Goal: Information Seeking & Learning: Find specific fact

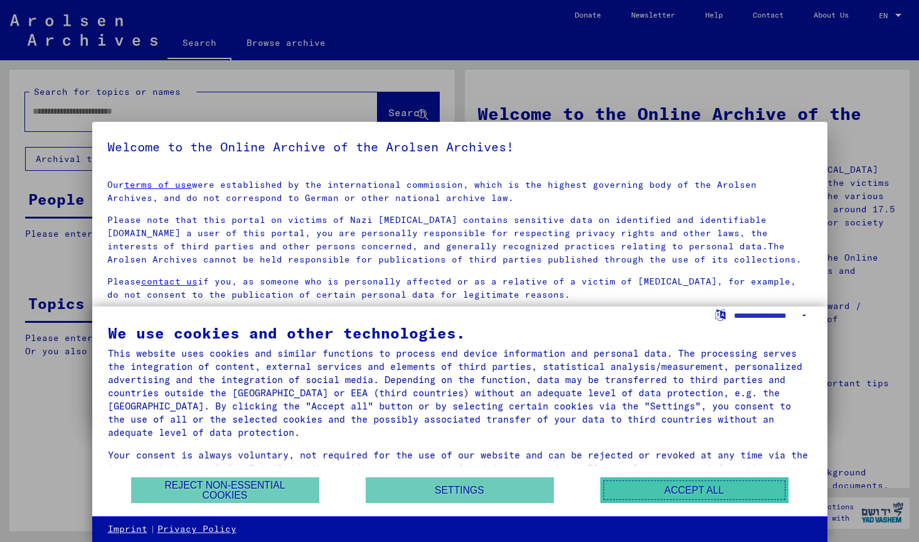
click at [710, 491] on button "Accept all" at bounding box center [695, 490] width 188 height 26
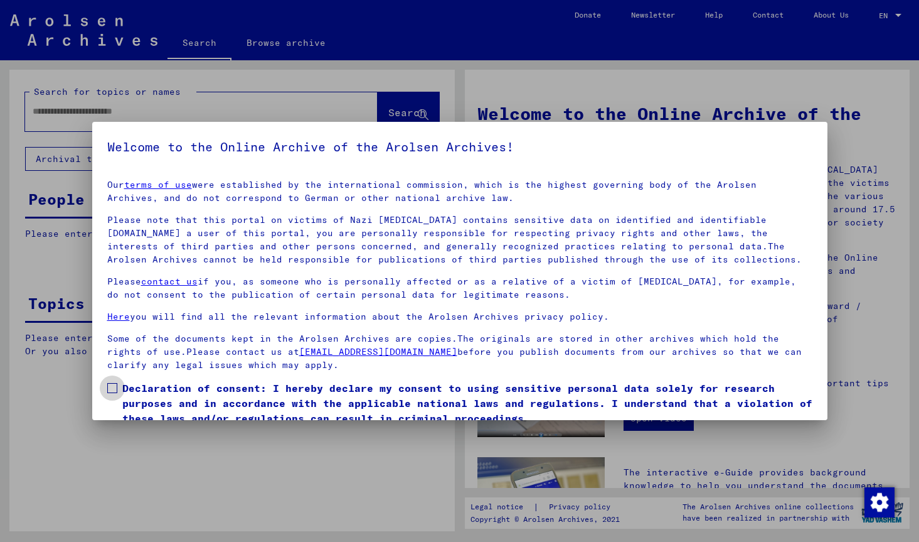
click at [111, 388] on span at bounding box center [112, 388] width 10 height 10
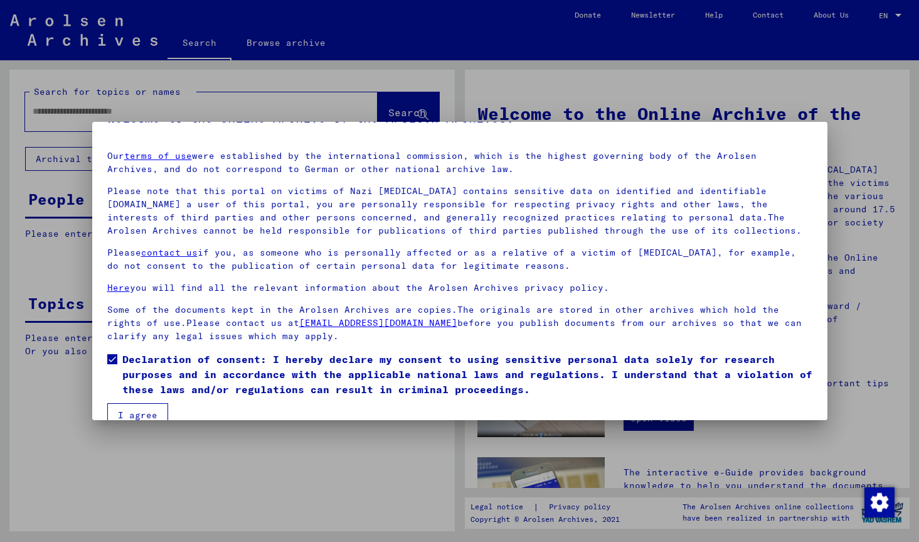
scroll to position [51, 0]
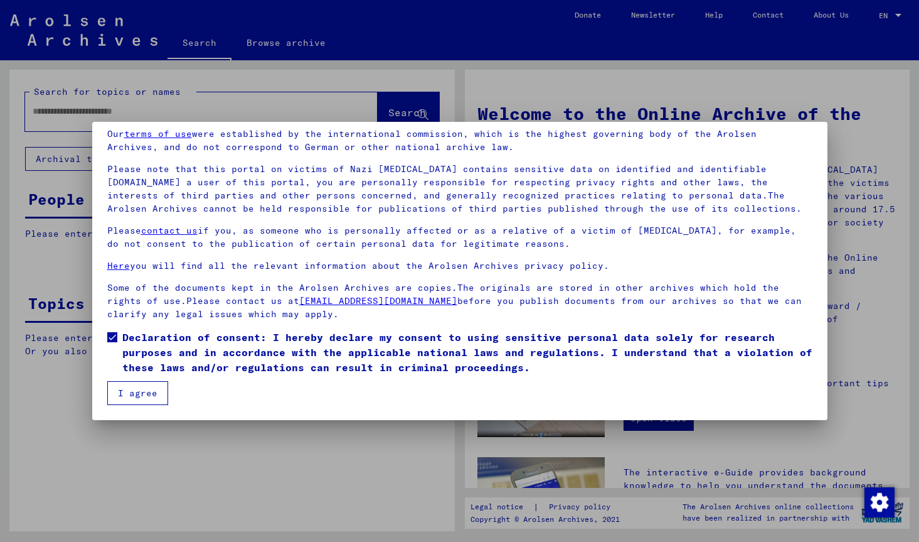
click at [127, 392] on button "I agree" at bounding box center [137, 393] width 61 height 24
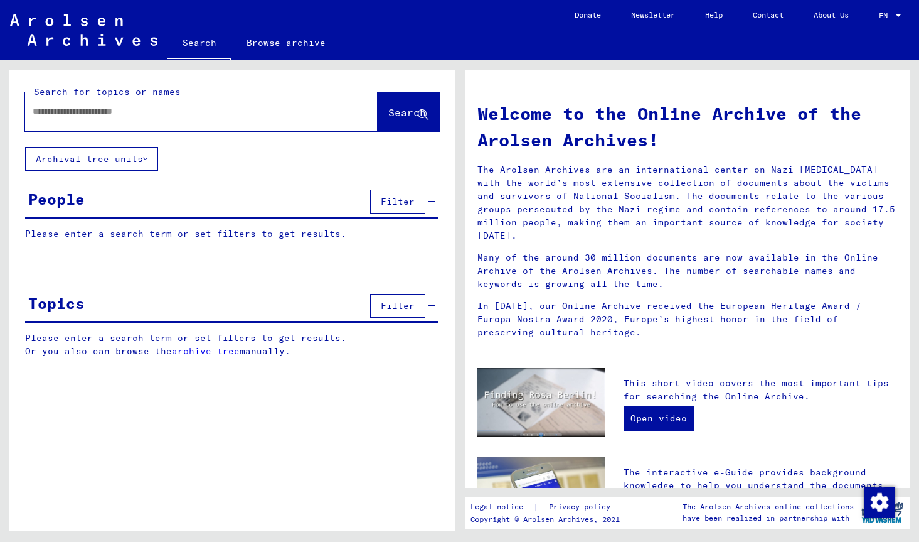
click at [51, 109] on input "text" at bounding box center [187, 111] width 308 height 13
click at [388, 115] on span "Search" at bounding box center [407, 112] width 38 height 13
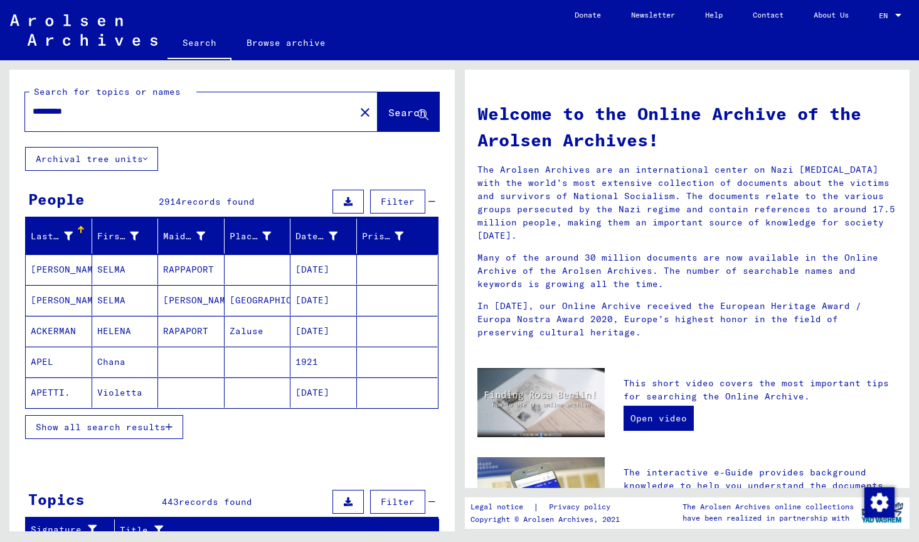
click at [141, 120] on div "*********" at bounding box center [182, 111] width 315 height 28
click at [134, 112] on input "*********" at bounding box center [187, 111] width 308 height 13
type input "**********"
click at [388, 109] on span "Search" at bounding box center [407, 112] width 38 height 13
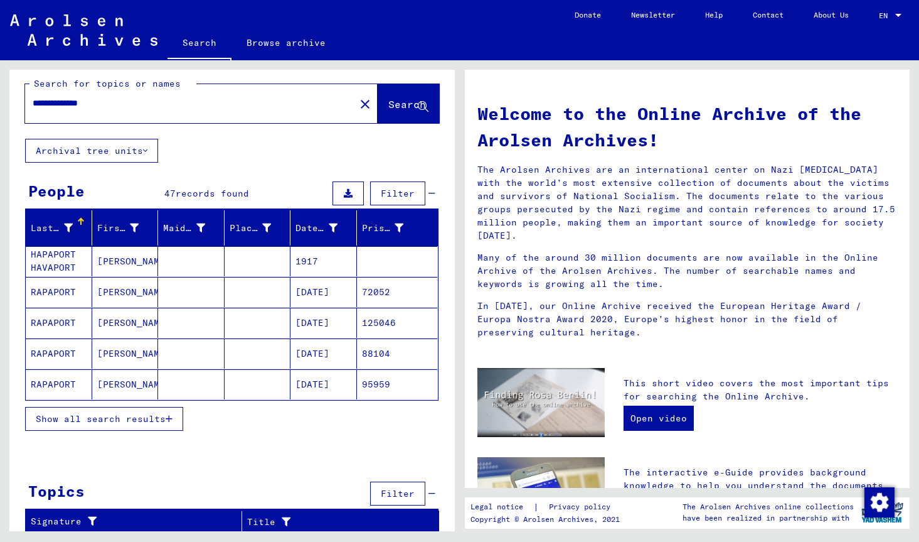
scroll to position [11, 0]
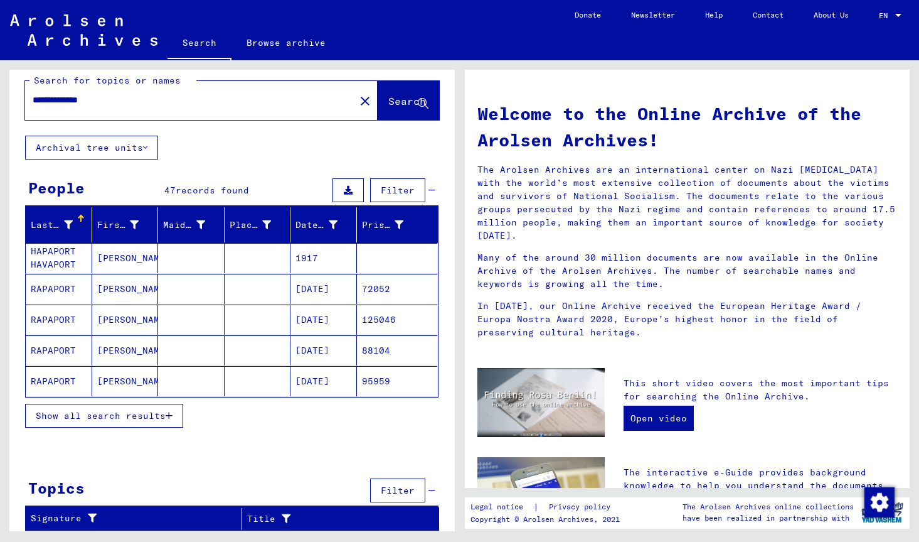
drag, startPoint x: 58, startPoint y: 100, endPoint x: 50, endPoint y: 99, distance: 8.3
click at [50, 99] on input "**********" at bounding box center [187, 100] width 308 height 13
type input "**********"
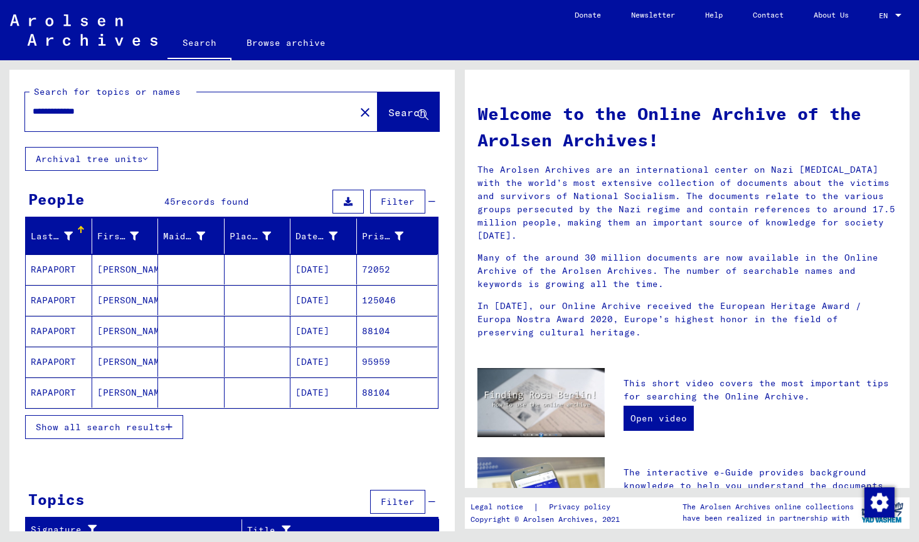
drag, startPoint x: 105, startPoint y: 113, endPoint x: 23, endPoint y: 107, distance: 82.4
click at [33, 107] on input "**********" at bounding box center [187, 111] width 308 height 13
click at [358, 112] on mat-icon "close" at bounding box center [365, 112] width 15 height 15
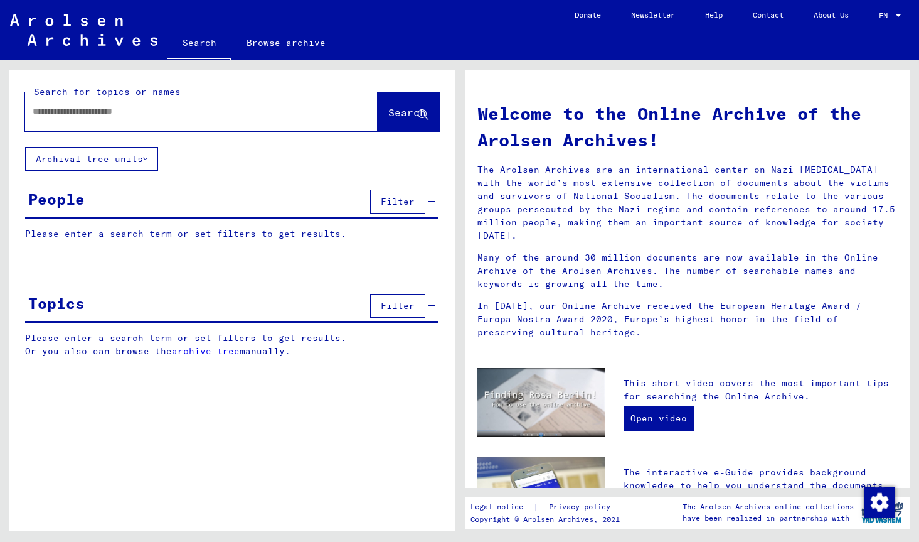
click at [93, 109] on input "text" at bounding box center [187, 111] width 308 height 13
type input "*******"
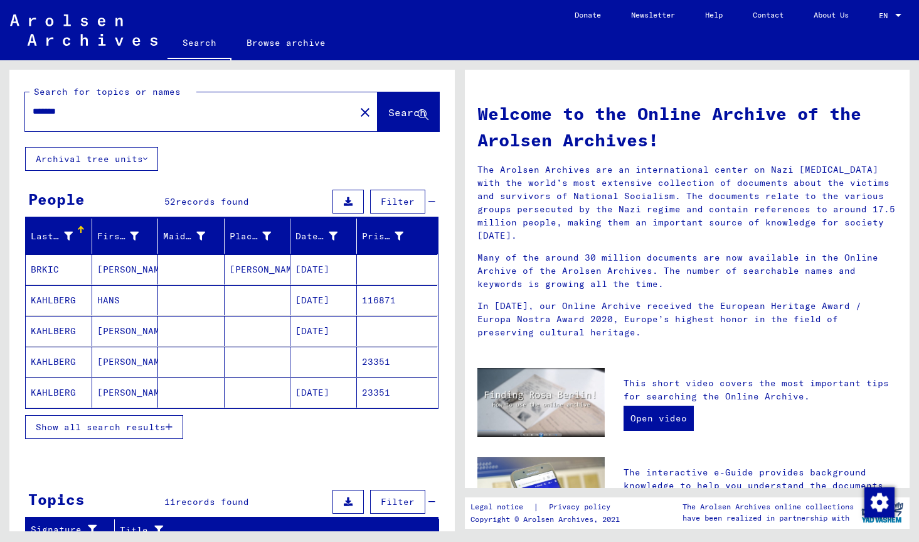
click at [154, 420] on button "Show all search results" at bounding box center [104, 427] width 158 height 24
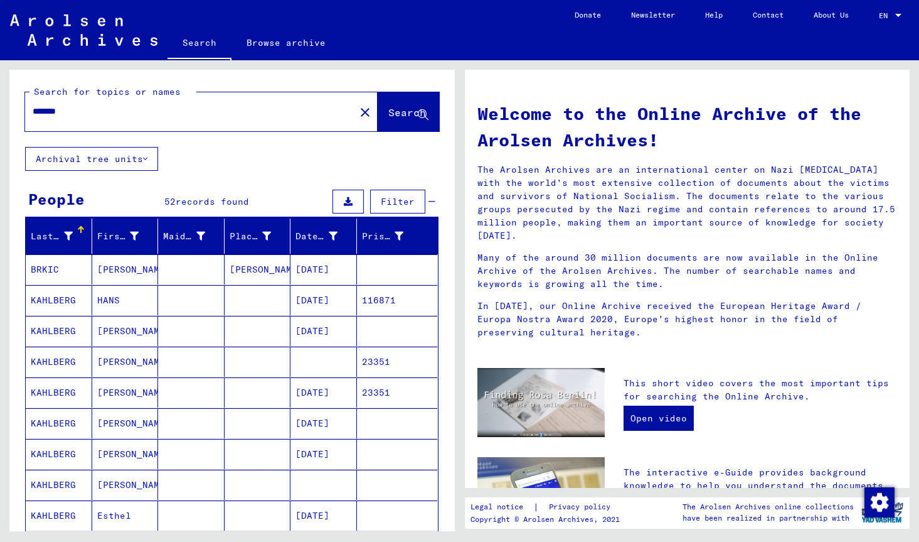
click at [391, 206] on span "Filter" at bounding box center [398, 201] width 34 height 11
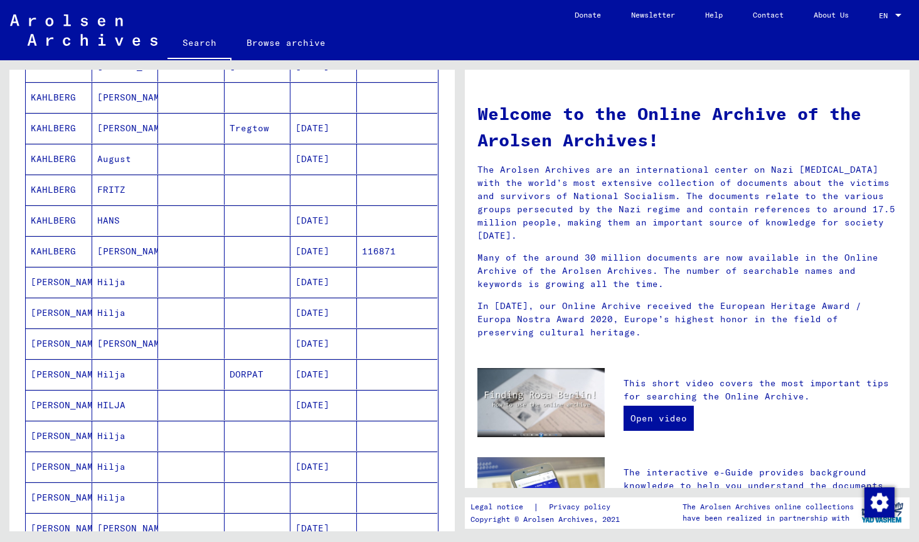
scroll to position [678, 0]
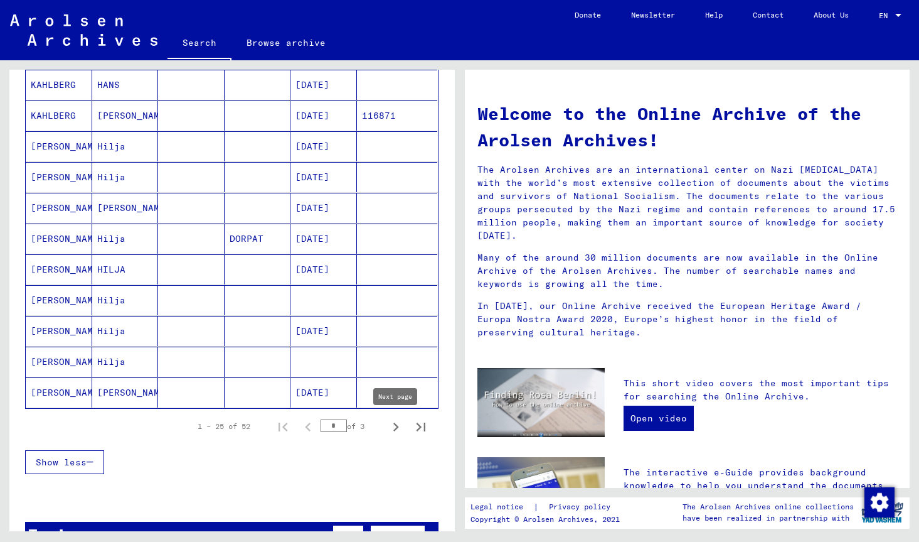
click at [396, 428] on icon "Next page" at bounding box center [396, 426] width 6 height 9
type input "*"
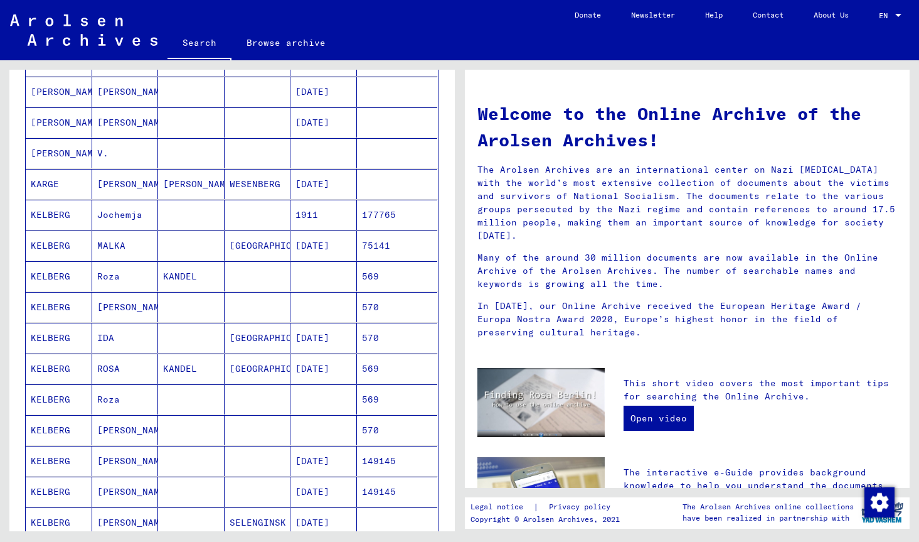
scroll to position [339, 0]
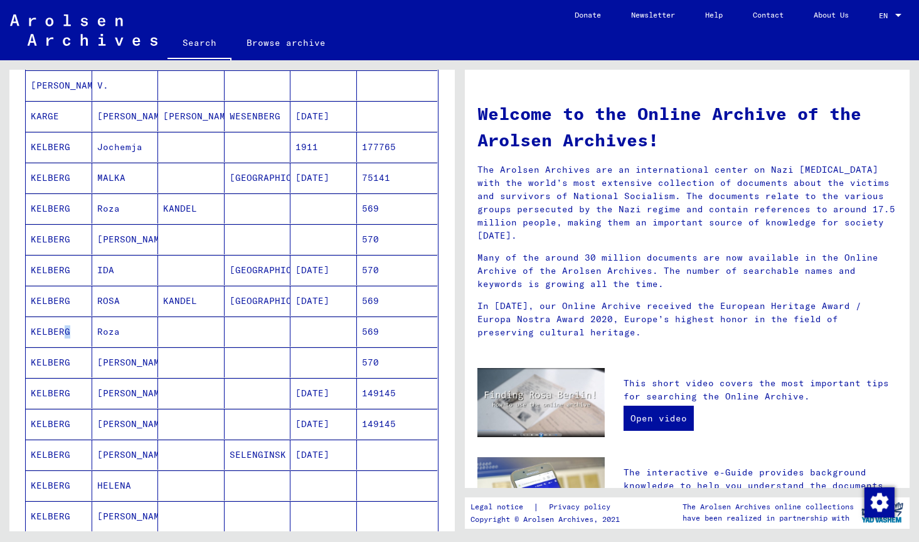
drag, startPoint x: 57, startPoint y: 331, endPoint x: 64, endPoint y: 338, distance: 9.3
click at [64, 338] on mat-cell "KELBERG" at bounding box center [59, 331] width 67 height 30
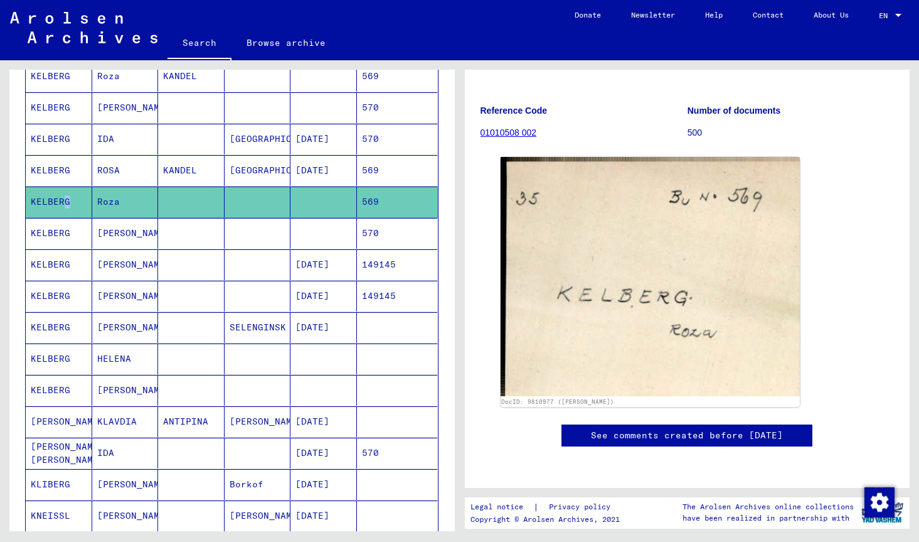
scroll to position [408, 0]
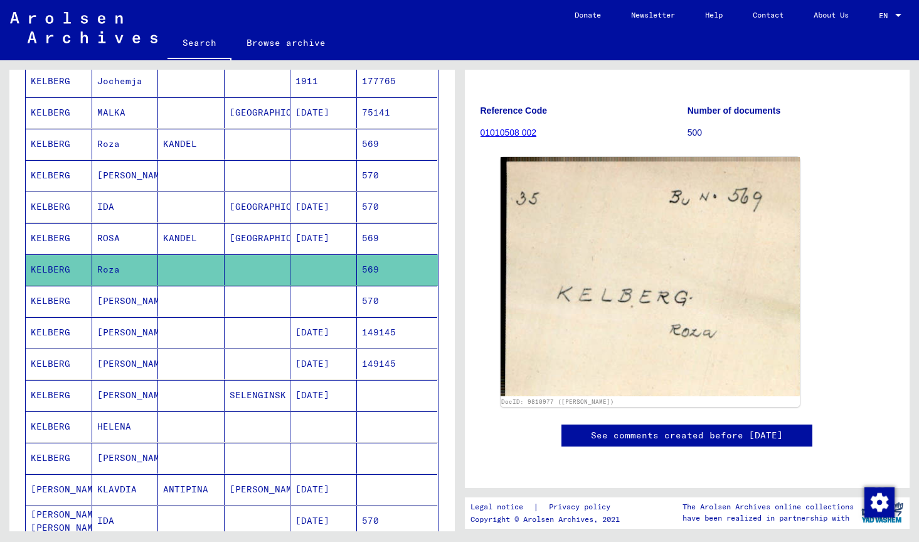
click at [43, 238] on mat-cell "KELBERG" at bounding box center [59, 238] width 67 height 31
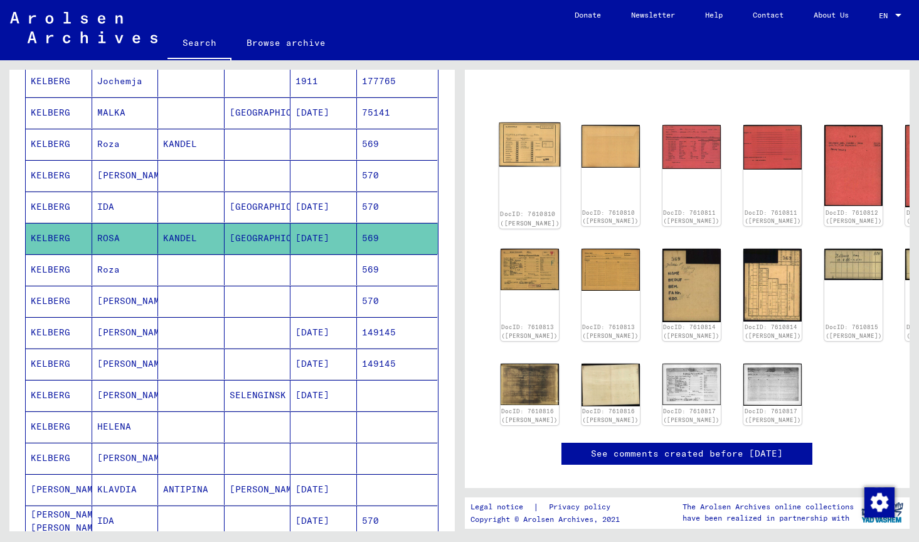
scroll to position [28, 0]
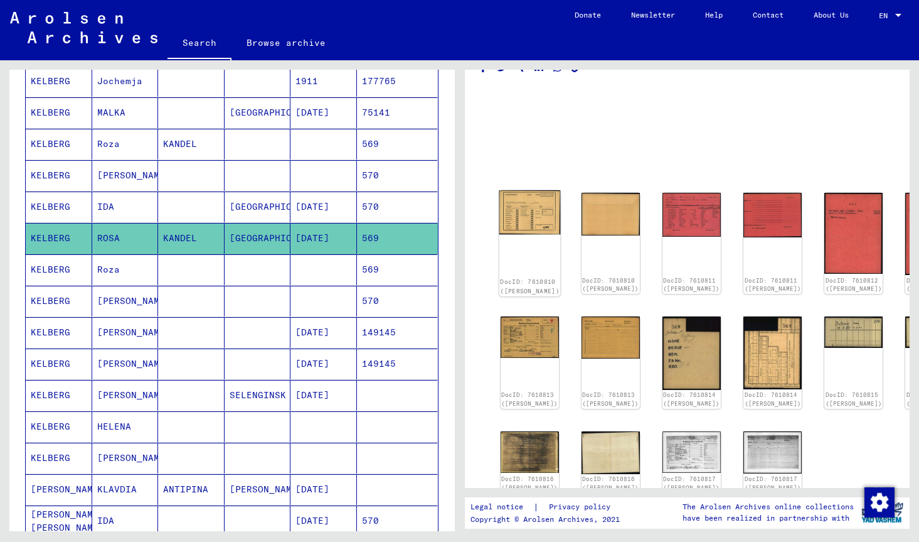
click at [509, 206] on img at bounding box center [530, 212] width 62 height 44
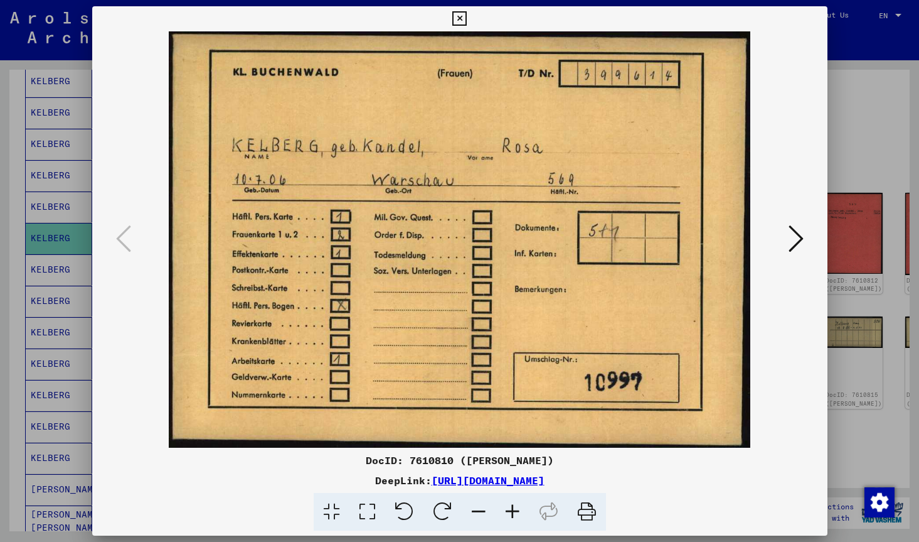
click at [796, 239] on icon at bounding box center [796, 238] width 15 height 30
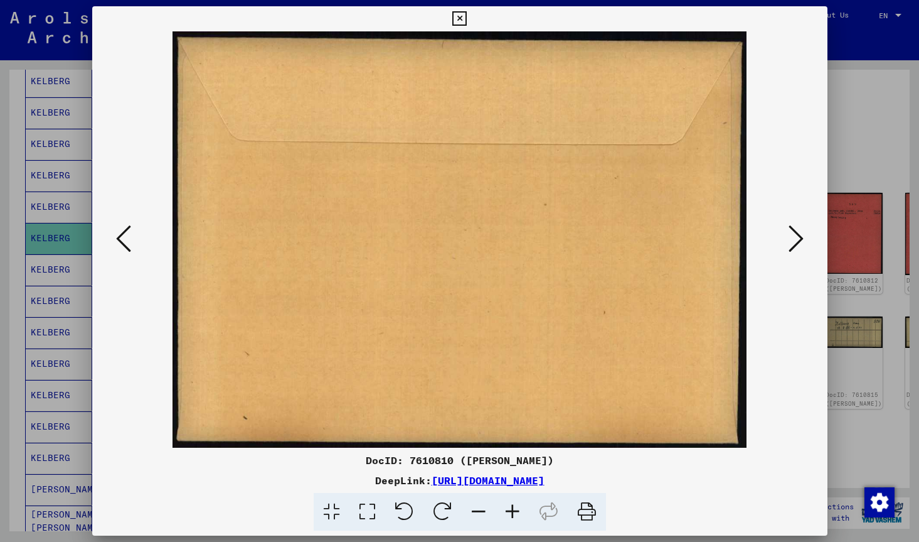
click at [796, 239] on icon at bounding box center [796, 238] width 15 height 30
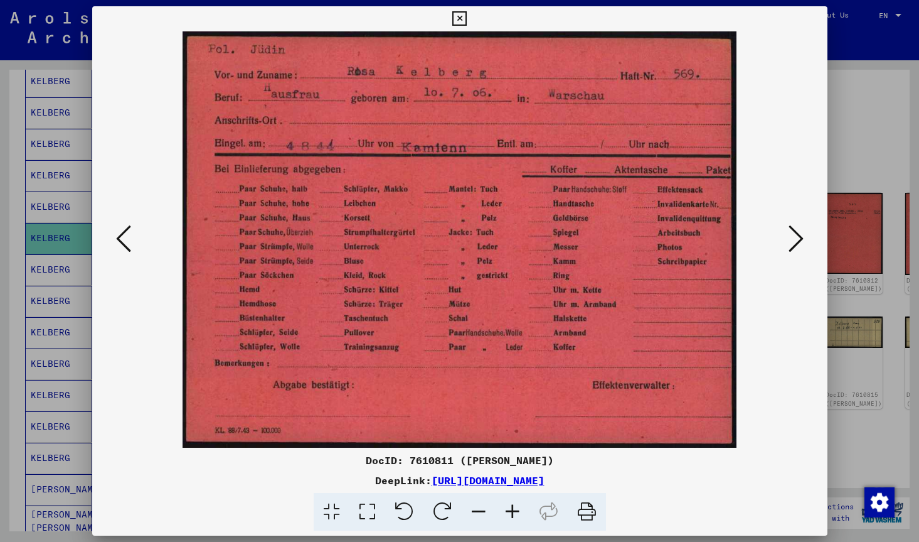
click at [796, 241] on icon at bounding box center [796, 238] width 15 height 30
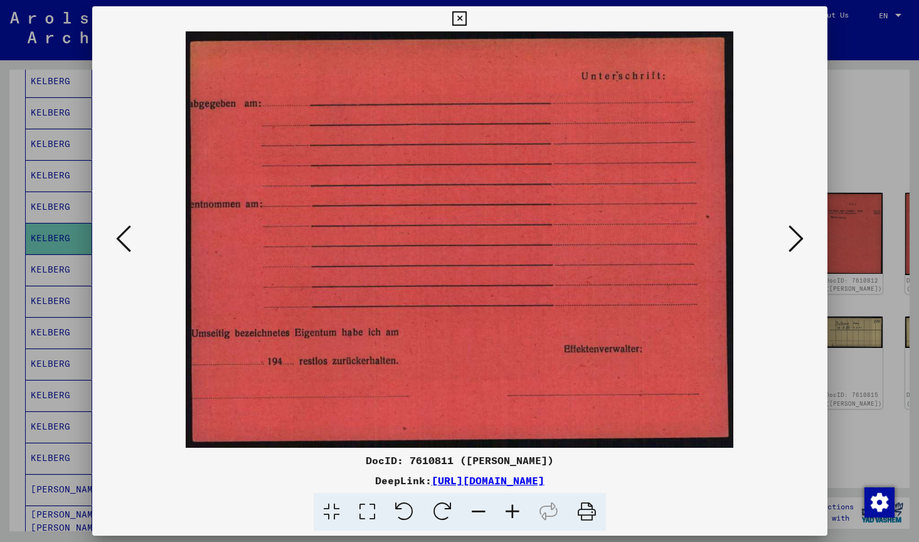
click at [796, 241] on icon at bounding box center [796, 238] width 15 height 30
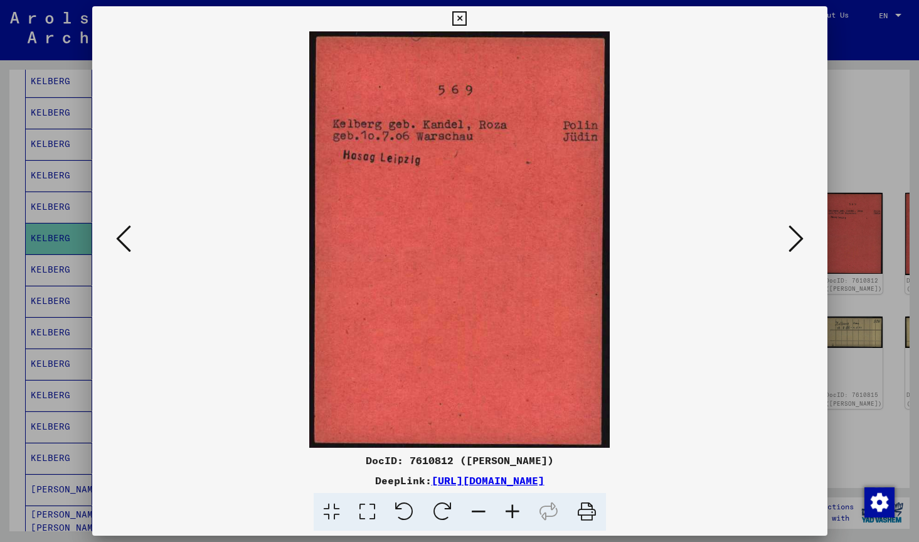
click at [796, 241] on icon at bounding box center [796, 238] width 15 height 30
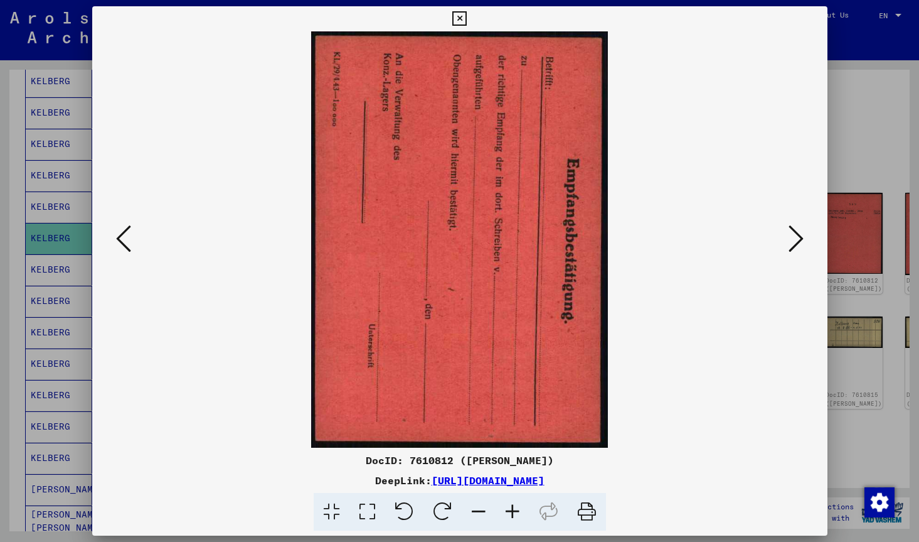
click at [796, 241] on icon at bounding box center [796, 238] width 15 height 30
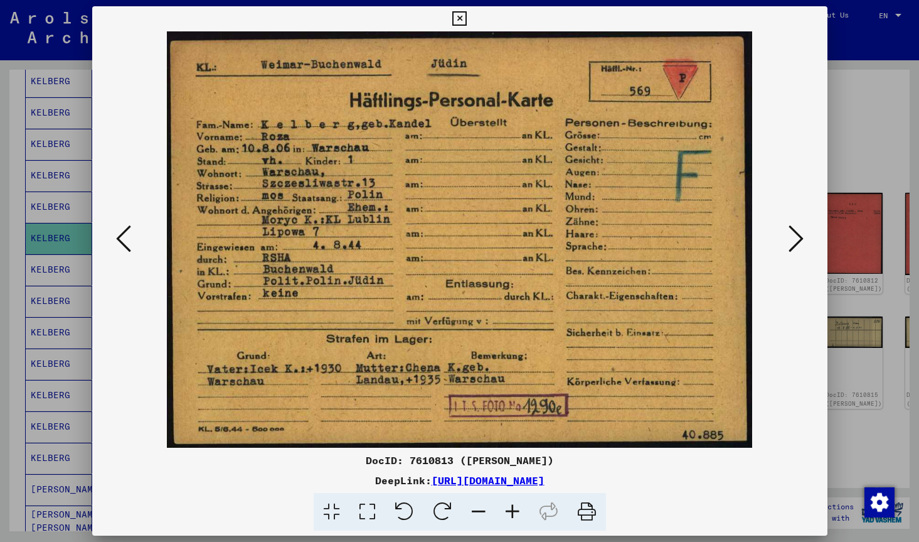
click at [796, 241] on icon at bounding box center [796, 238] width 15 height 30
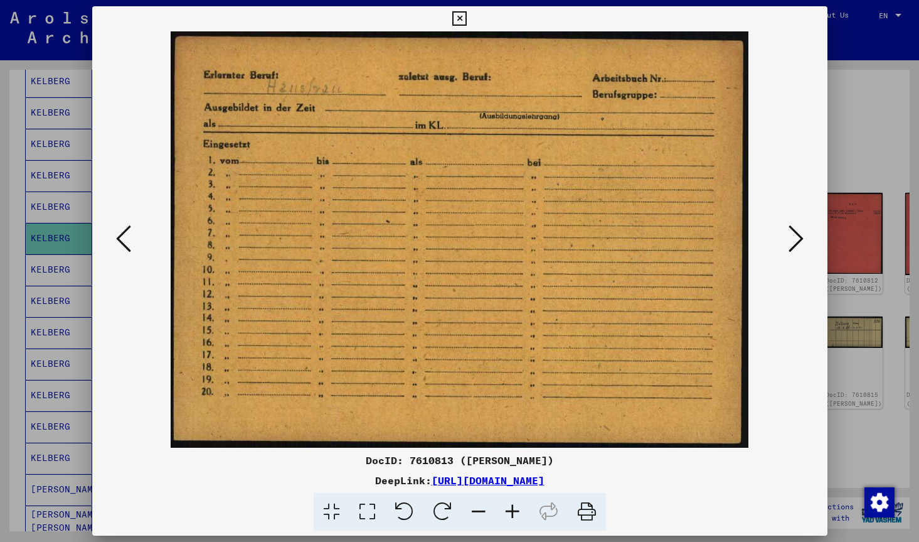
click at [796, 241] on icon at bounding box center [796, 238] width 15 height 30
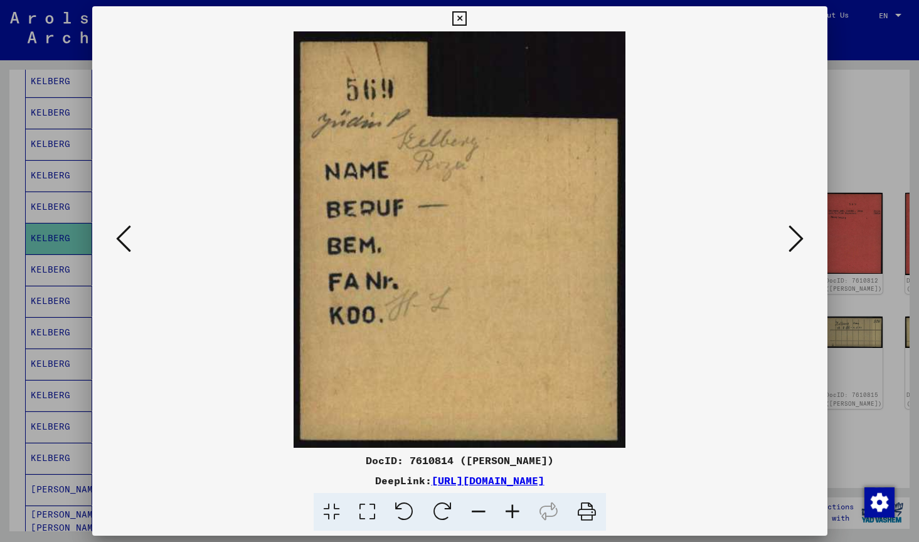
click at [796, 241] on icon at bounding box center [796, 238] width 15 height 30
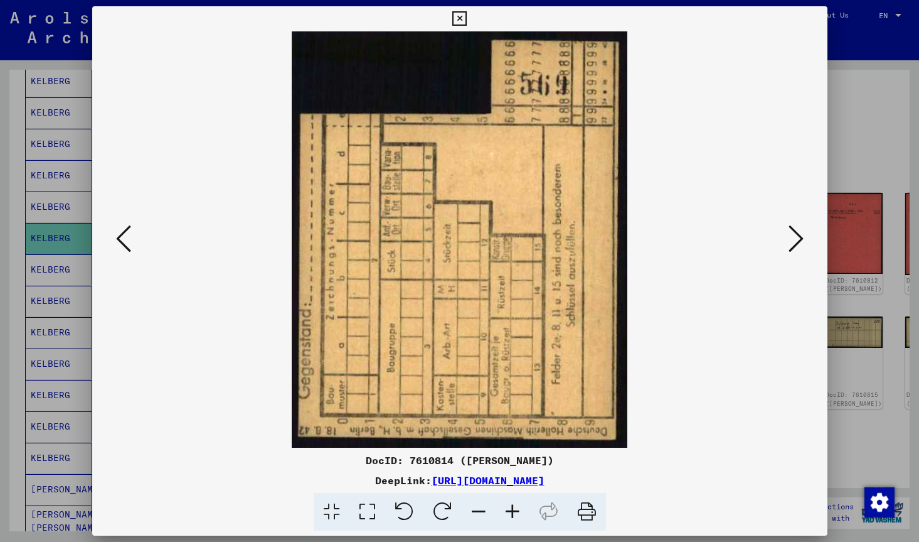
click at [800, 237] on icon at bounding box center [796, 238] width 15 height 30
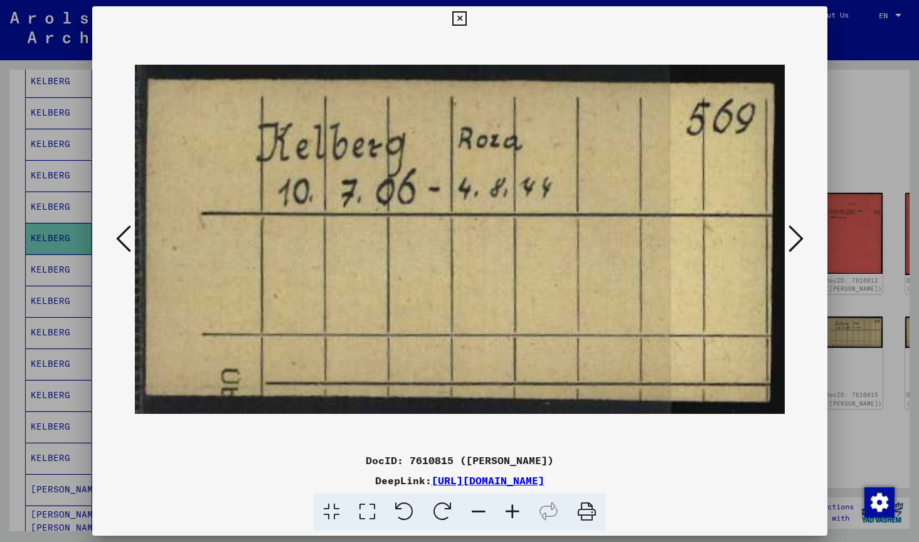
click at [800, 237] on icon at bounding box center [796, 238] width 15 height 30
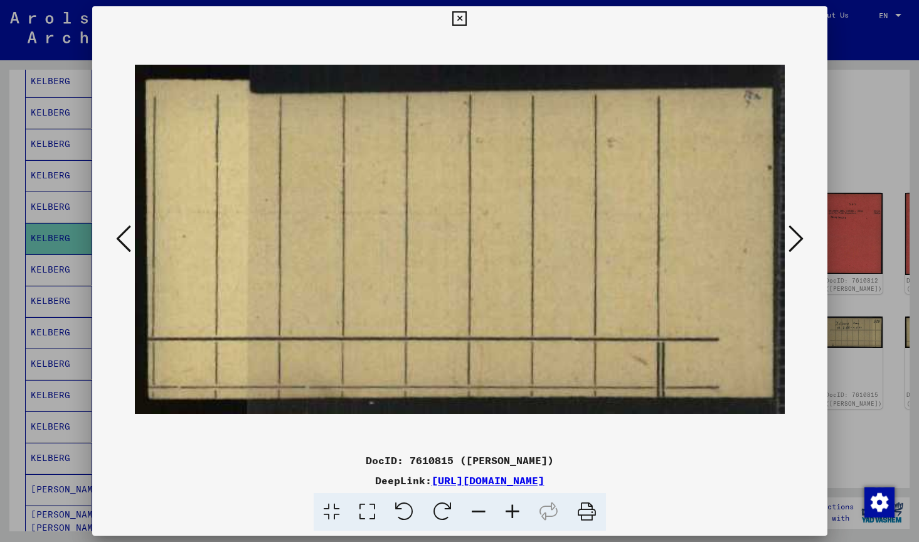
click at [467, 21] on icon at bounding box center [459, 18] width 14 height 15
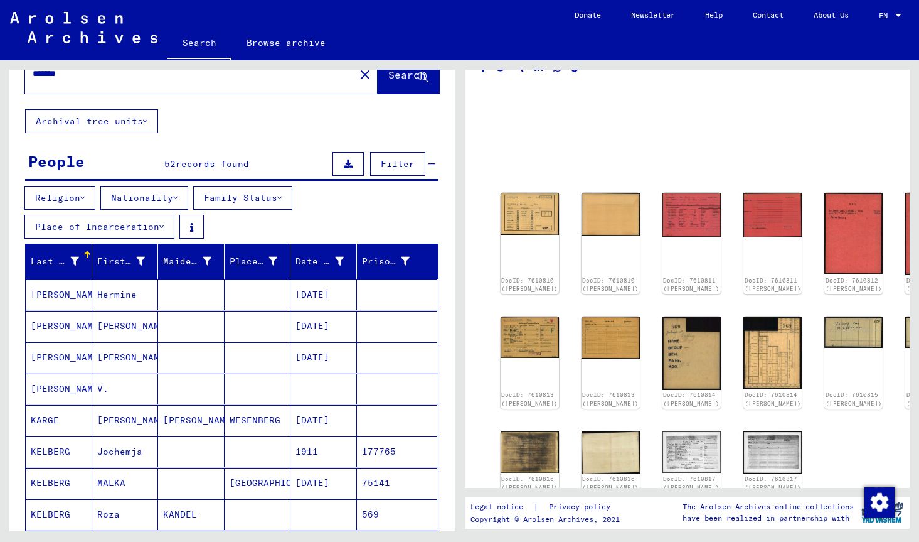
scroll to position [0, 0]
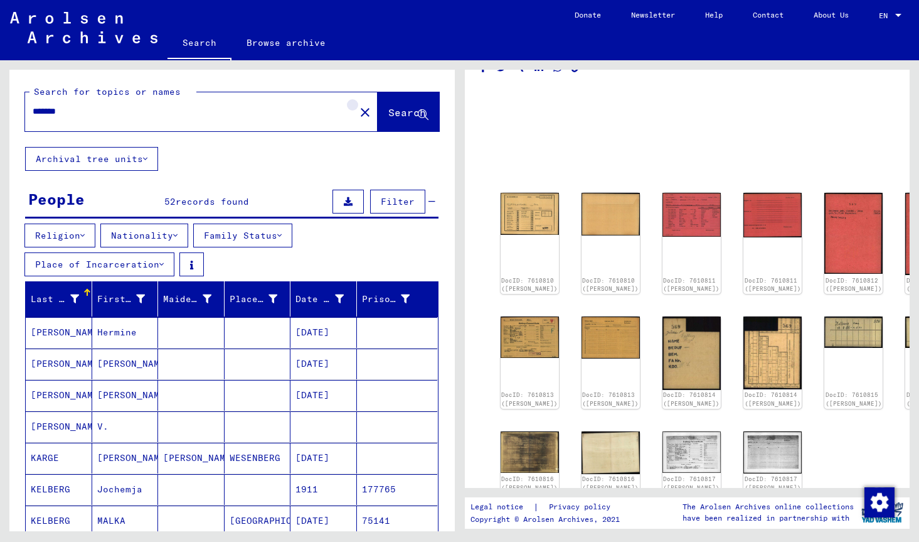
click at [358, 113] on mat-icon "close" at bounding box center [365, 112] width 15 height 15
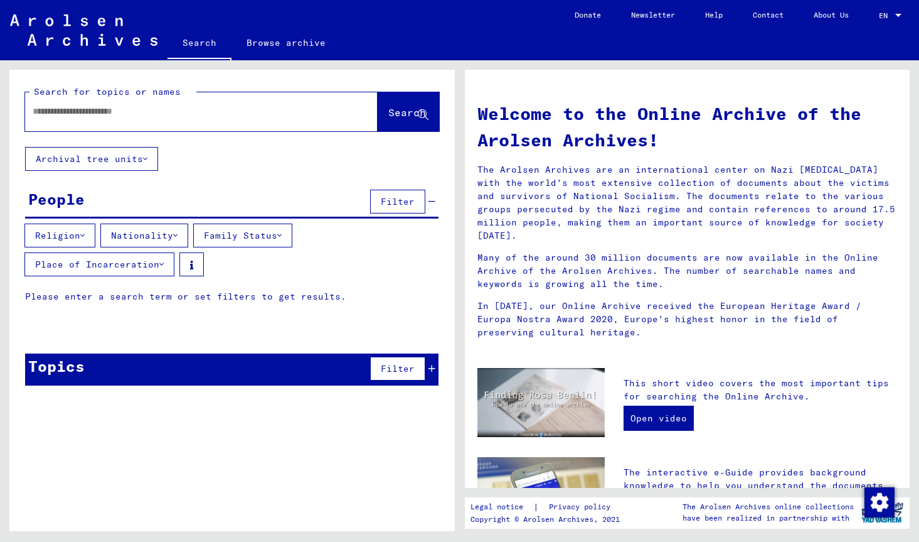
click at [62, 116] on input "text" at bounding box center [187, 111] width 308 height 13
click at [388, 117] on span "Search" at bounding box center [407, 112] width 38 height 13
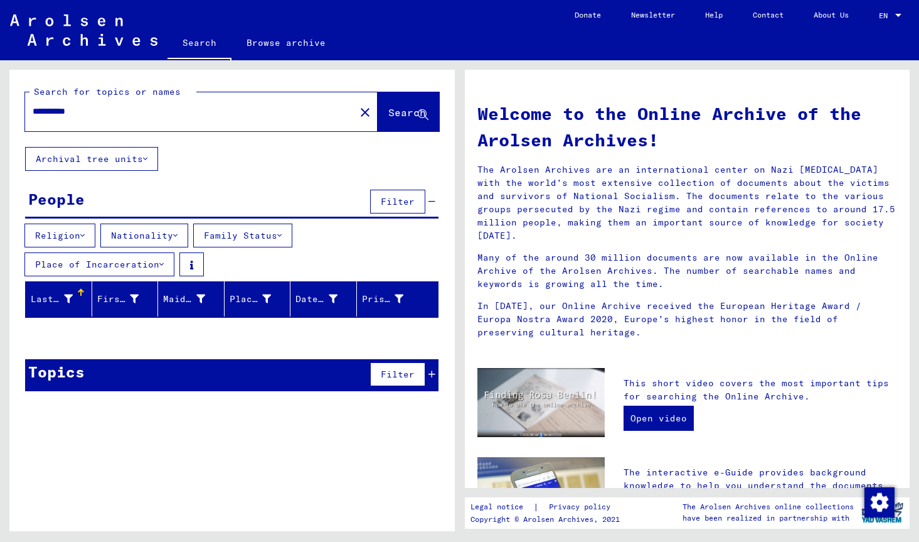
click at [46, 111] on input "**********" at bounding box center [187, 111] width 308 height 13
type input "**********"
